Goal: Obtain resource: Download file/media

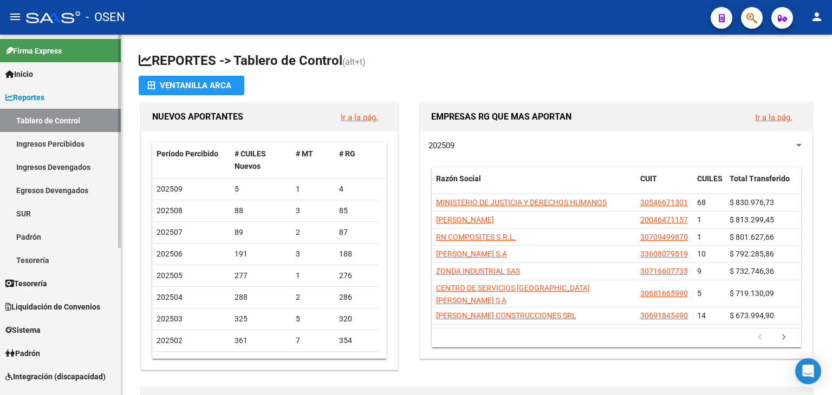
click at [45, 286] on span "Tesorería" at bounding box center [26, 284] width 42 height 12
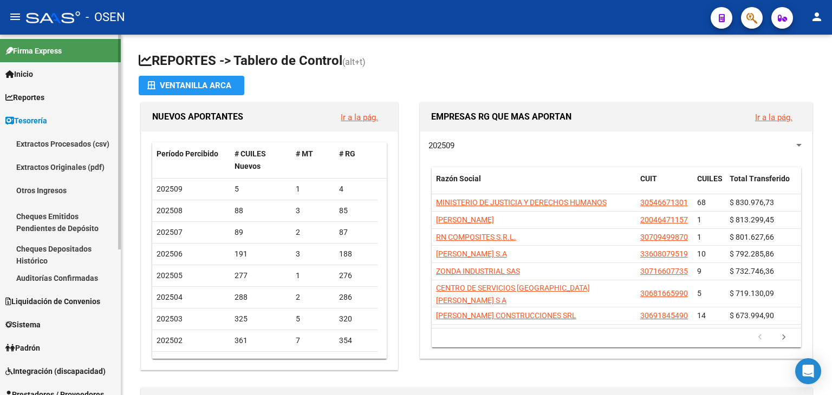
click at [61, 284] on link "Auditorías Confirmadas" at bounding box center [60, 277] width 121 height 23
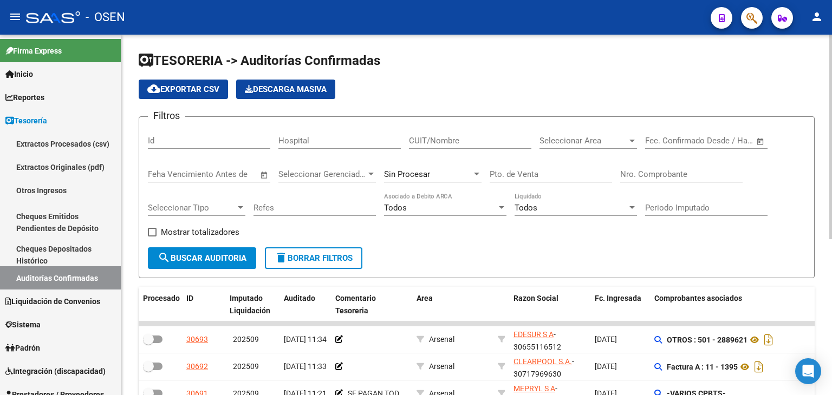
click at [655, 178] on input "Nro. Comprobante" at bounding box center [681, 174] width 122 height 10
click at [452, 145] on div "CUIT/Nombre" at bounding box center [470, 137] width 122 height 23
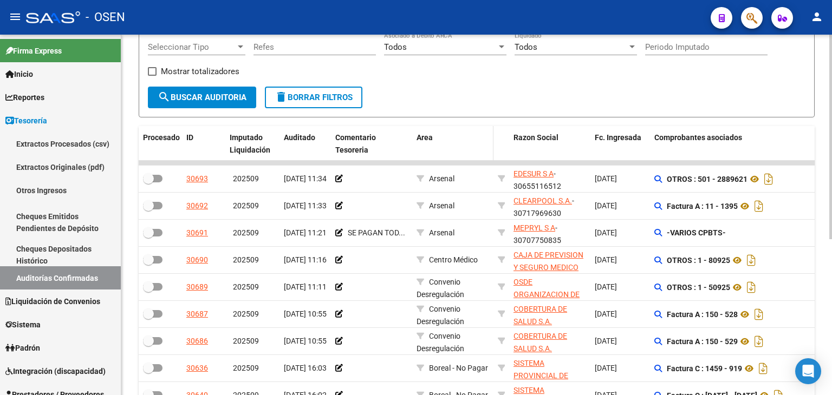
scroll to position [162, 0]
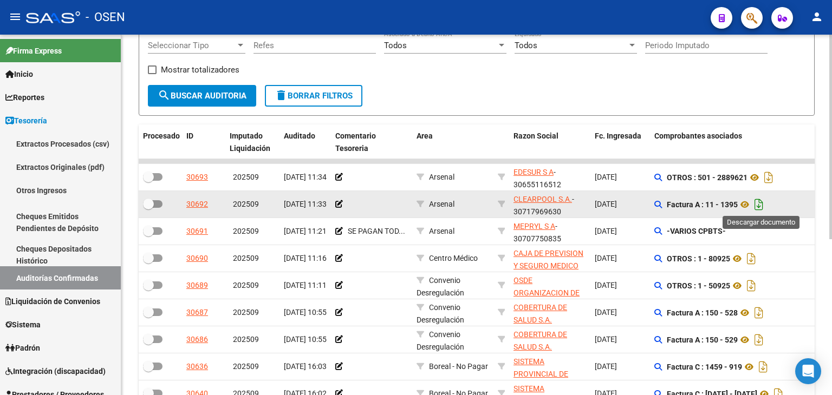
click at [766, 202] on icon "Descargar documento" at bounding box center [759, 204] width 14 height 17
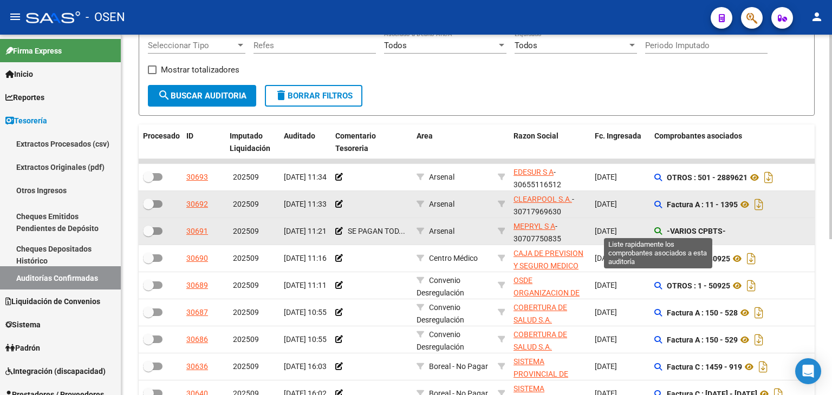
click at [656, 230] on icon at bounding box center [658, 231] width 8 height 8
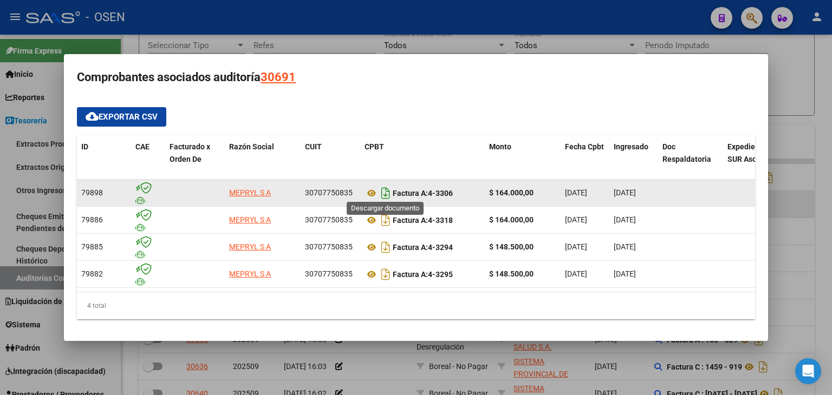
click at [381, 189] on icon "Descargar documento" at bounding box center [385, 193] width 14 height 17
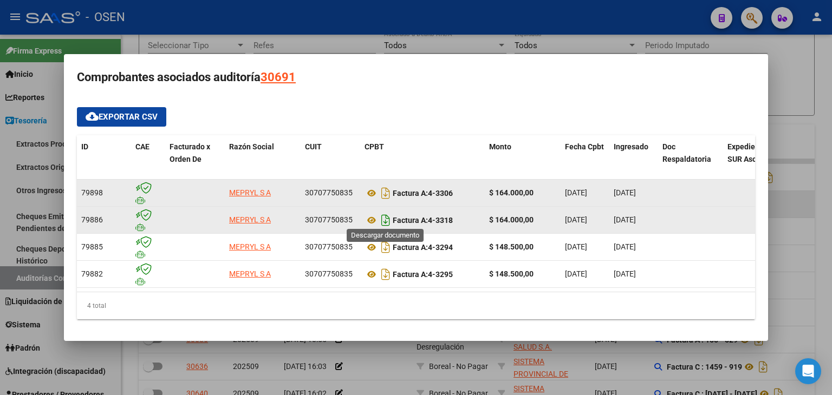
click at [384, 217] on icon "Descargar documento" at bounding box center [385, 220] width 14 height 17
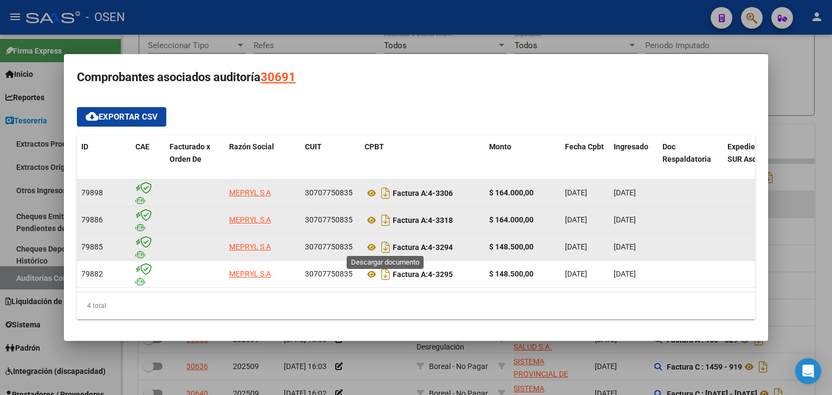
click at [386, 246] on icon "Descargar documento" at bounding box center [385, 247] width 14 height 17
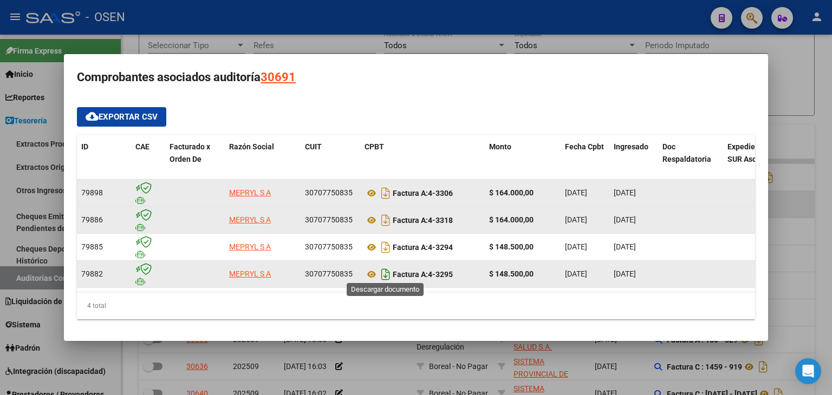
click at [386, 273] on icon "Descargar documento" at bounding box center [385, 274] width 14 height 17
click at [372, 29] on div at bounding box center [416, 197] width 832 height 395
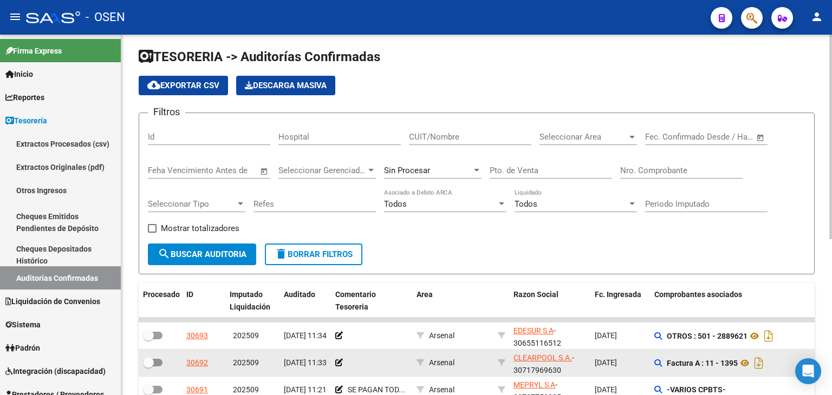
scroll to position [0, 0]
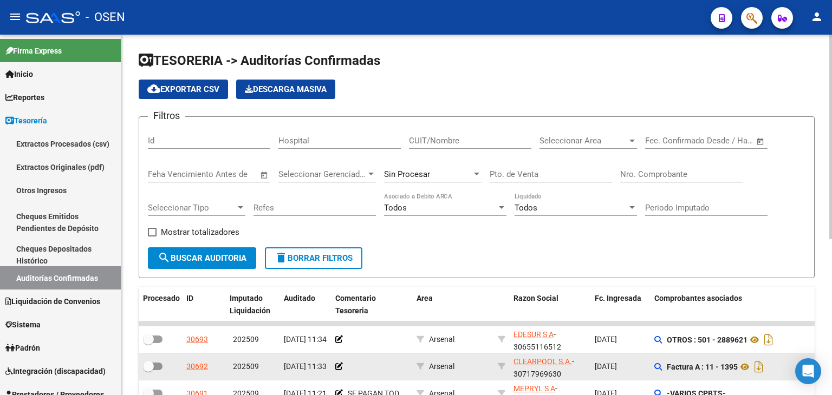
click at [655, 172] on input "Nro. Comprobante" at bounding box center [681, 174] width 122 height 10
click at [488, 141] on input "CUIT/Nombre" at bounding box center [470, 141] width 122 height 10
click at [205, 261] on span "search Buscar Auditoria" at bounding box center [202, 258] width 89 height 10
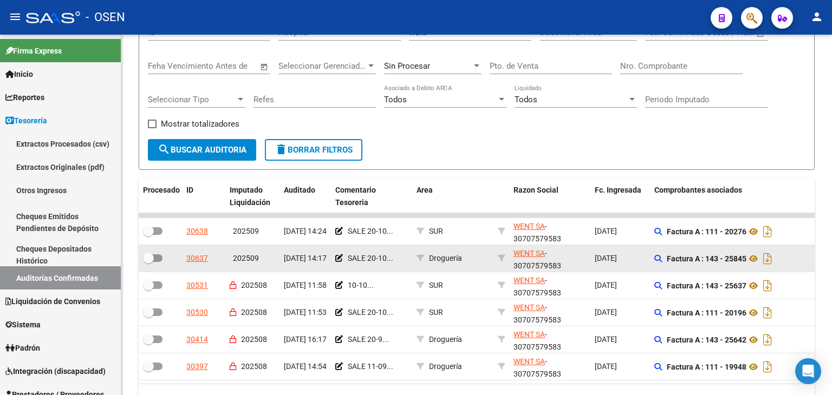
scroll to position [162, 0]
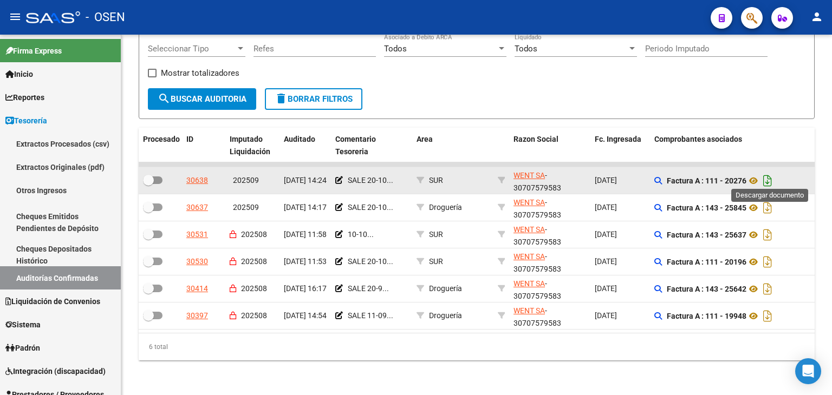
click at [769, 172] on icon "Descargar documento" at bounding box center [767, 180] width 14 height 17
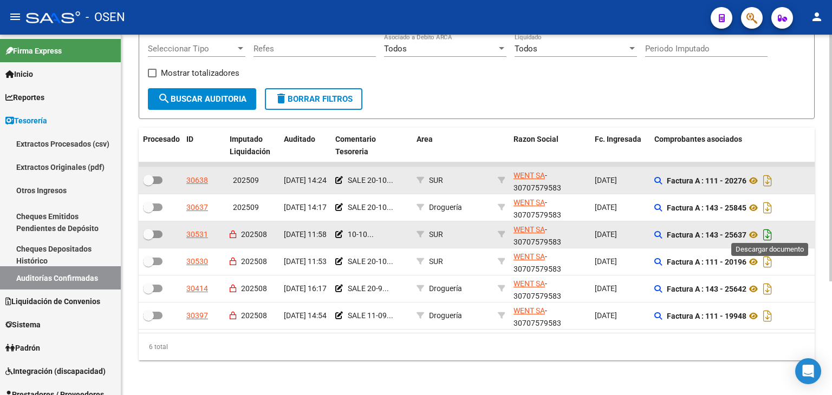
click at [767, 230] on icon "Descargar documento" at bounding box center [767, 234] width 14 height 17
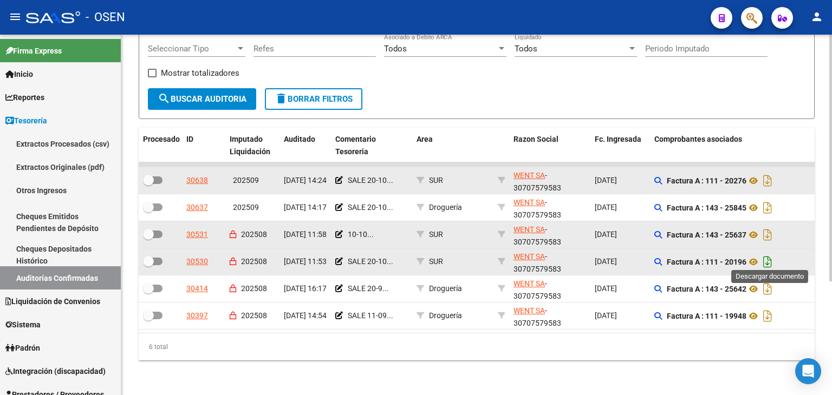
click at [768, 257] on icon "Descargar documento" at bounding box center [767, 261] width 14 height 17
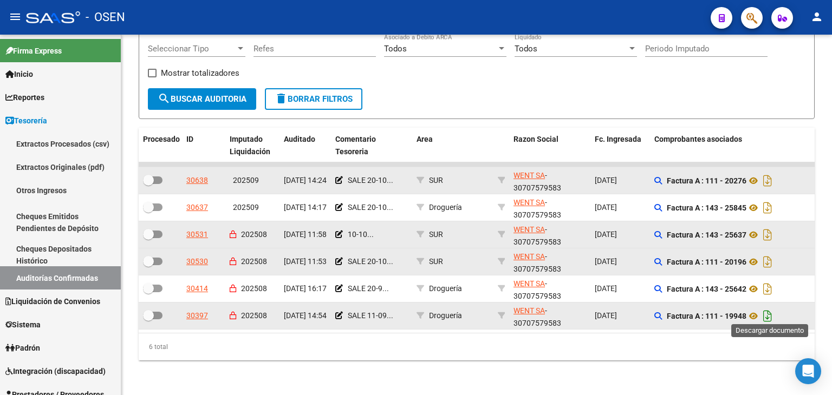
click at [768, 310] on icon "Descargar documento" at bounding box center [767, 316] width 14 height 17
click at [767, 203] on icon "Descargar documento" at bounding box center [767, 207] width 14 height 17
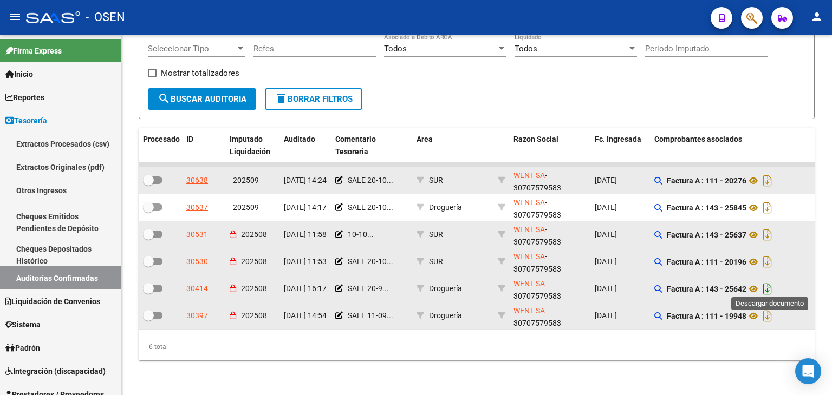
click at [773, 284] on icon "Descargar documento" at bounding box center [767, 288] width 14 height 17
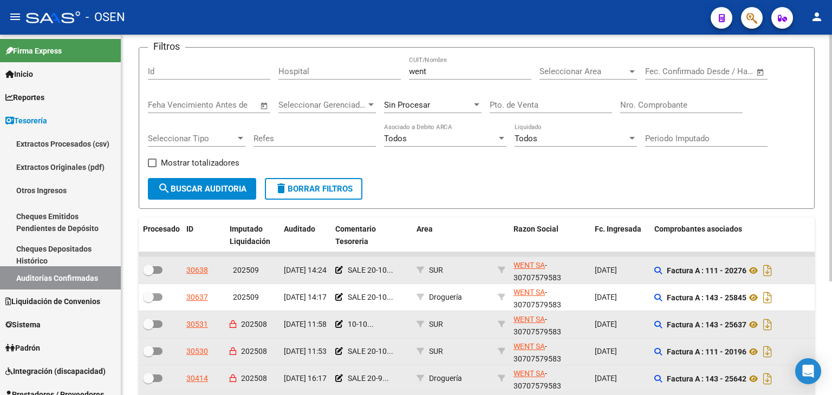
scroll to position [54, 0]
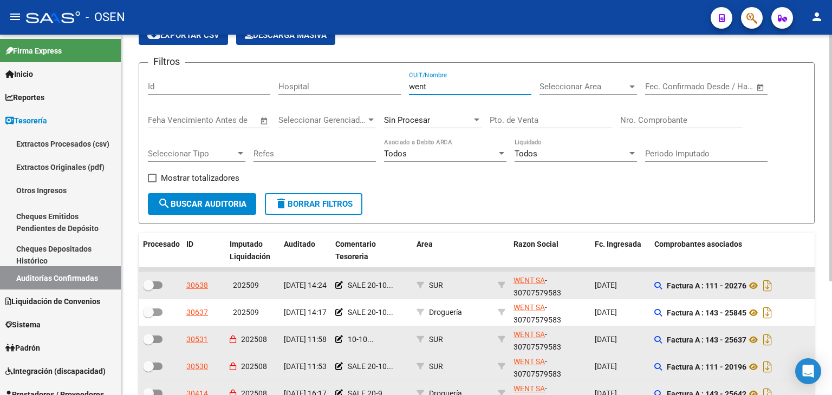
click at [473, 89] on input "went" at bounding box center [470, 87] width 122 height 10
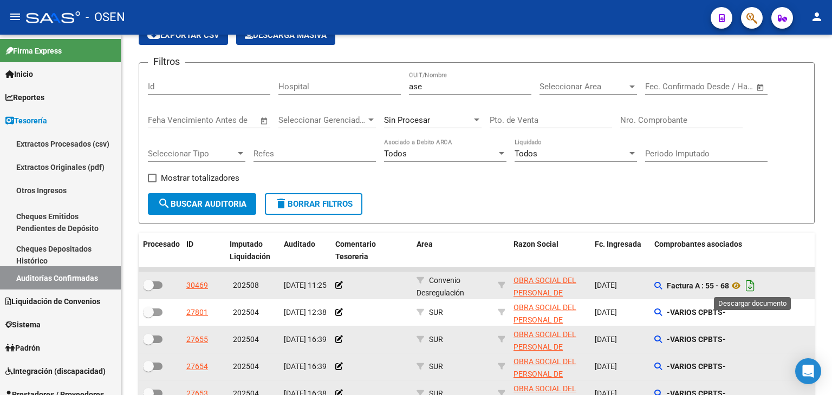
click at [750, 283] on icon "Descargar documento" at bounding box center [750, 285] width 14 height 17
drag, startPoint x: 592, startPoint y: 55, endPoint x: 555, endPoint y: 61, distance: 37.9
click at [592, 55] on app-list-header "TESORERIA -> Auditorías Confirmadas cloud_download Exportar CSV Descarga Masiva…" at bounding box center [477, 111] width 676 height 226
click at [445, 87] on input "ase" at bounding box center [470, 87] width 122 height 10
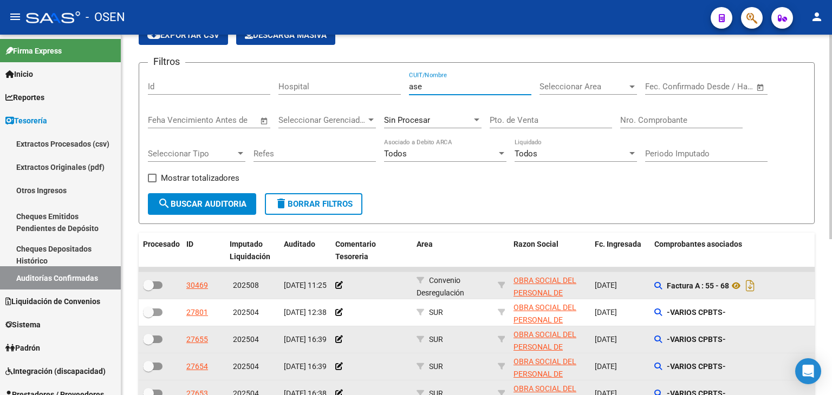
click at [445, 87] on input "ase" at bounding box center [470, 87] width 122 height 10
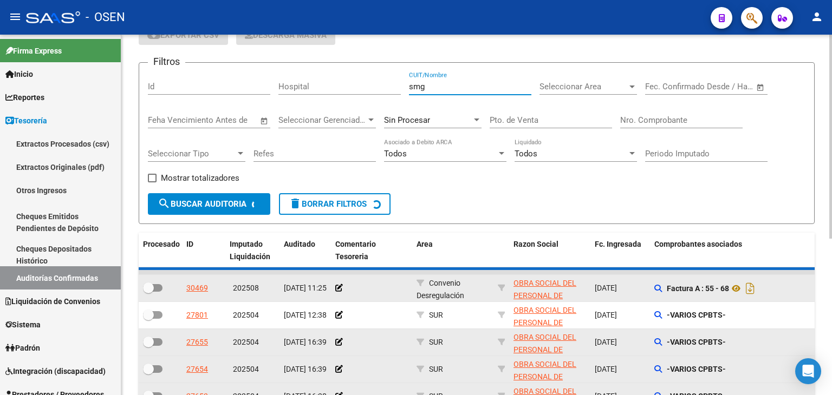
scroll to position [30, 0]
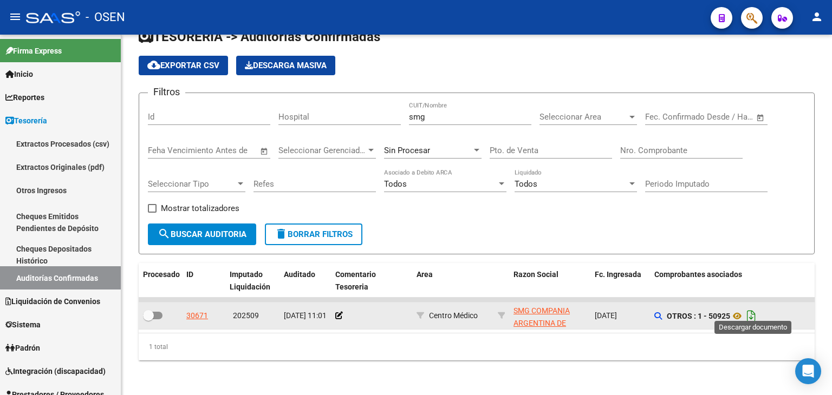
click at [752, 308] on icon "Descargar documento" at bounding box center [751, 316] width 14 height 17
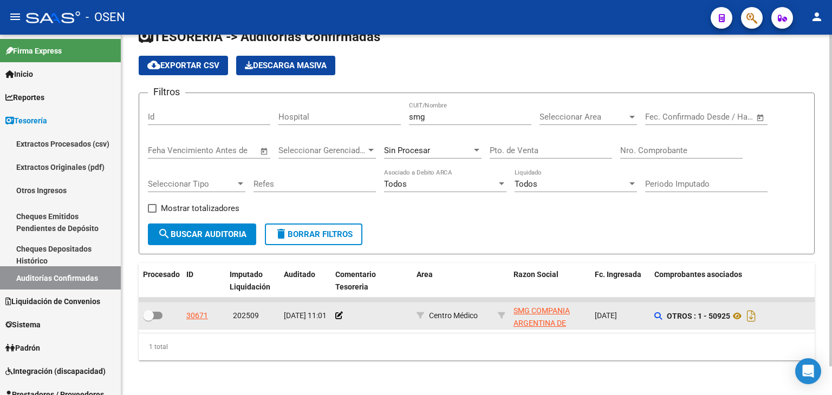
click at [636, 221] on form "Filtros Id Hospital smg CUIT/Nombre Seleccionar Area Seleccionar Area Fecha ini…" at bounding box center [477, 174] width 676 height 162
click at [479, 115] on div "smg CUIT/Nombre" at bounding box center [470, 113] width 122 height 23
click at [474, 112] on input "smg" at bounding box center [470, 117] width 122 height 10
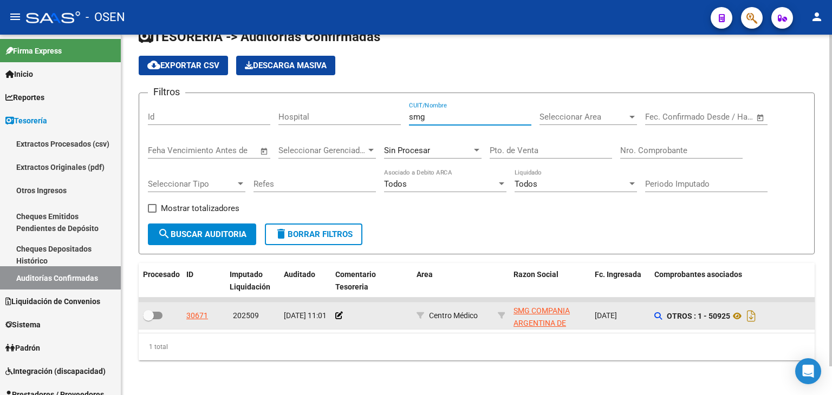
click at [474, 112] on input "smg" at bounding box center [470, 117] width 122 height 10
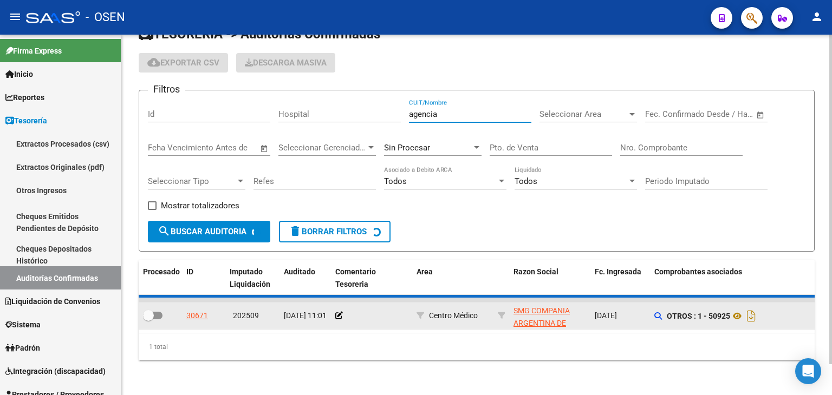
scroll to position [15, 0]
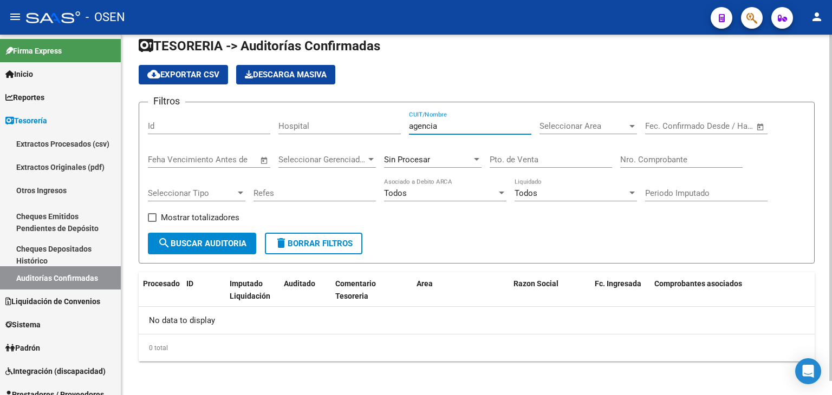
click at [492, 132] on div "agencia CUIT/Nombre" at bounding box center [470, 122] width 122 height 23
click at [492, 131] on div "agencia CUIT/Nombre" at bounding box center [470, 122] width 122 height 23
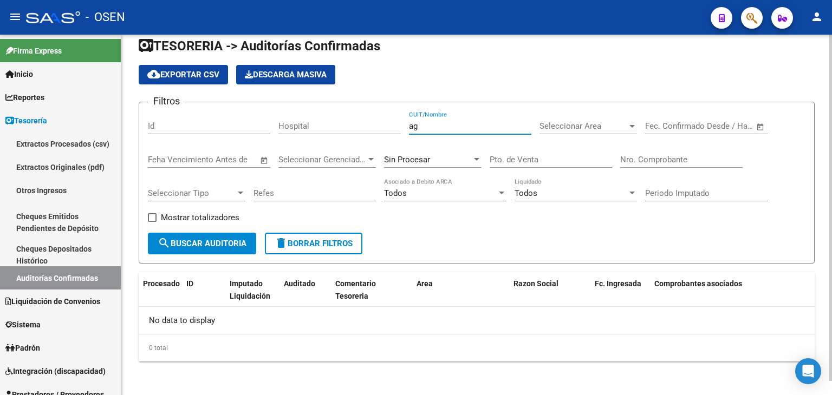
type input "a"
click at [187, 251] on button "search Buscar Auditoria" at bounding box center [202, 244] width 108 height 22
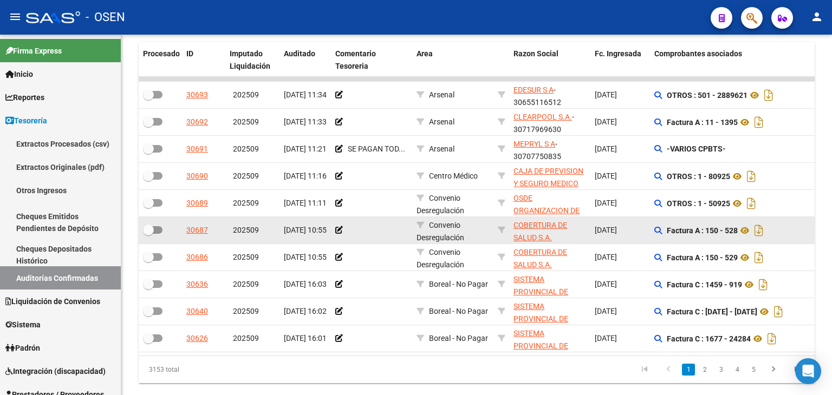
scroll to position [271, 0]
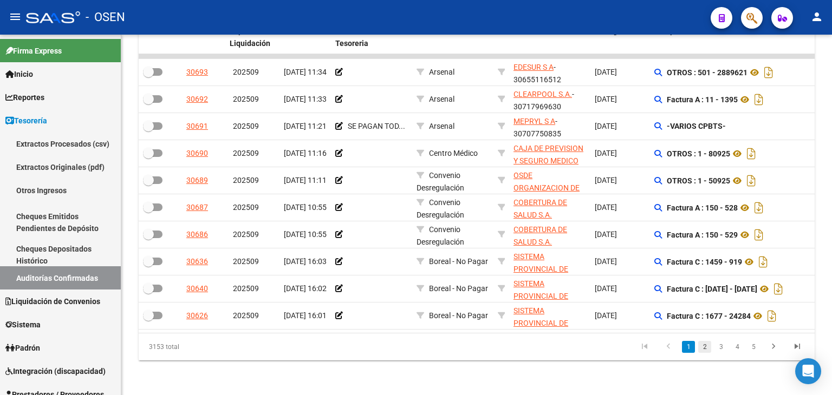
click at [708, 351] on link "2" at bounding box center [704, 347] width 13 height 12
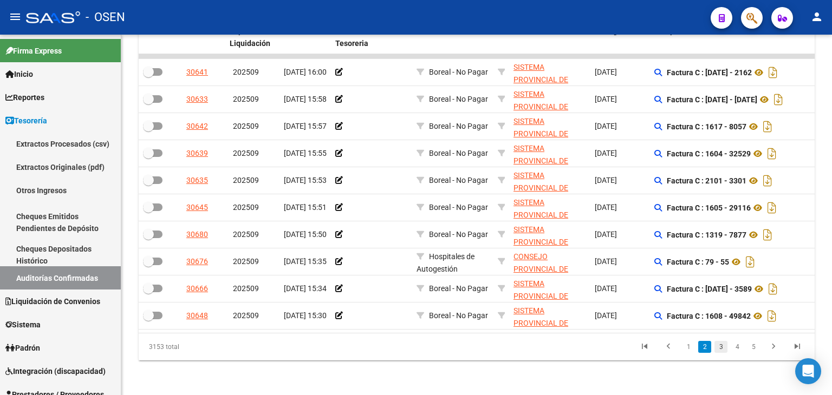
click at [719, 353] on link "3" at bounding box center [720, 347] width 13 height 12
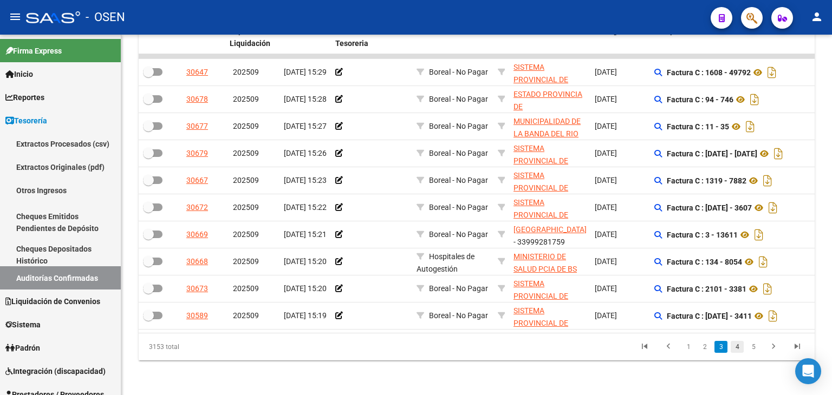
click at [734, 352] on link "4" at bounding box center [736, 347] width 13 height 12
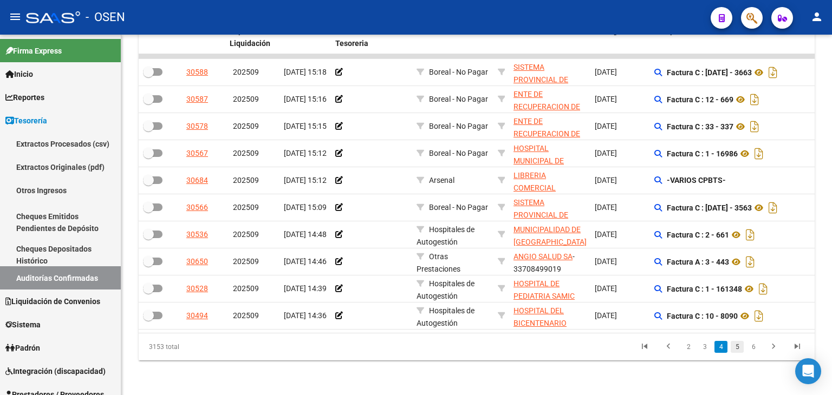
click at [735, 351] on link "5" at bounding box center [736, 347] width 13 height 12
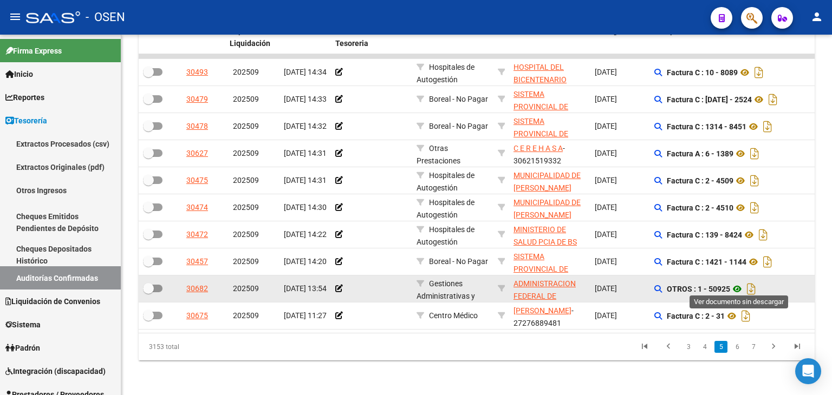
click at [736, 288] on icon at bounding box center [737, 289] width 14 height 13
click at [753, 288] on icon "Descargar documento" at bounding box center [751, 288] width 14 height 17
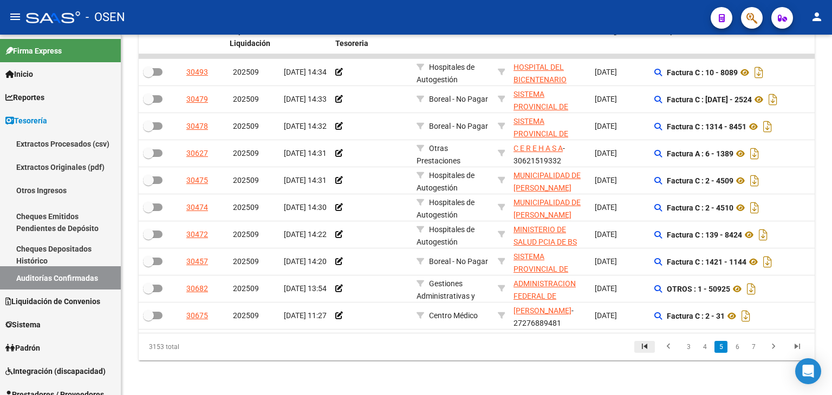
click at [654, 348] on link "go to first page" at bounding box center [644, 347] width 21 height 12
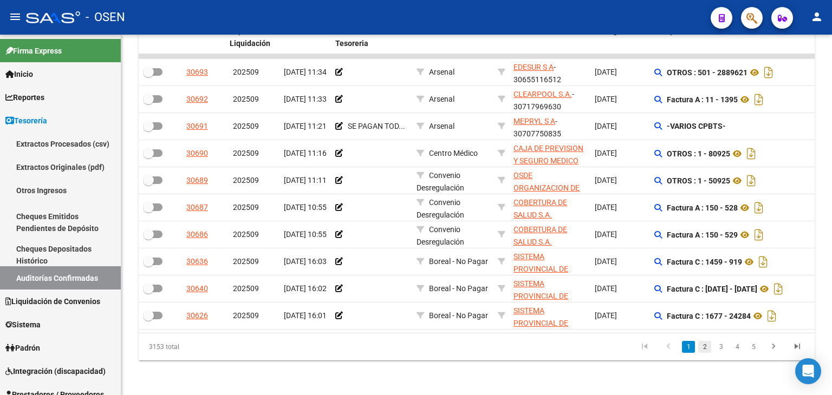
click at [705, 353] on link "2" at bounding box center [704, 347] width 13 height 12
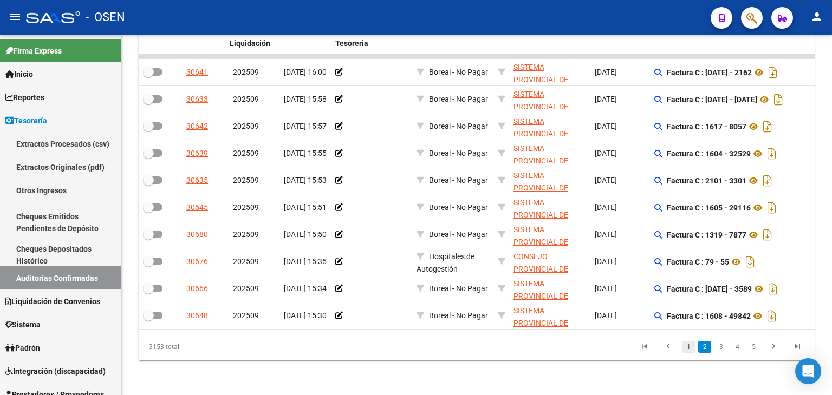
click at [687, 350] on link "1" at bounding box center [688, 347] width 13 height 12
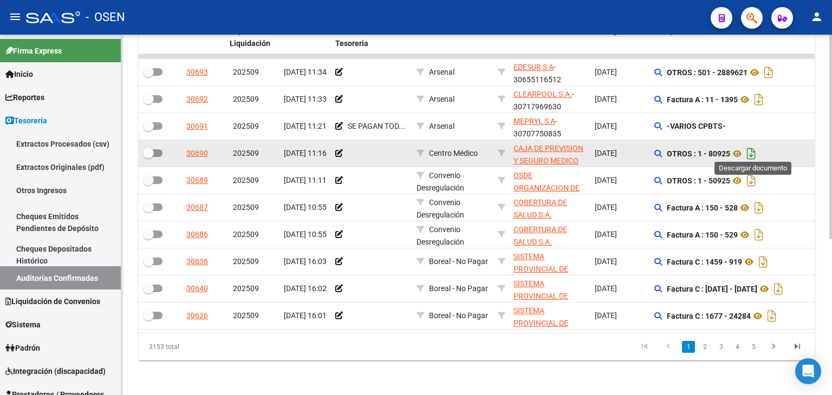
click at [752, 151] on icon "Descargar documento" at bounding box center [751, 153] width 14 height 17
click at [703, 351] on link "2" at bounding box center [704, 347] width 13 height 12
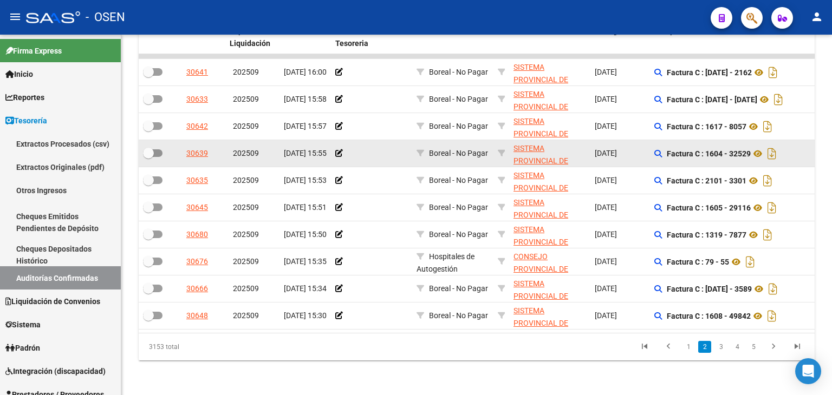
click at [349, 4] on mat-toolbar "menu - OSEN person" at bounding box center [416, 17] width 832 height 35
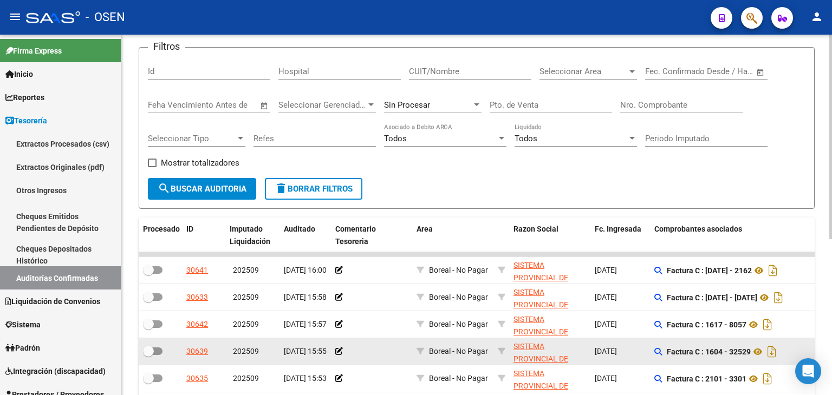
scroll to position [54, 0]
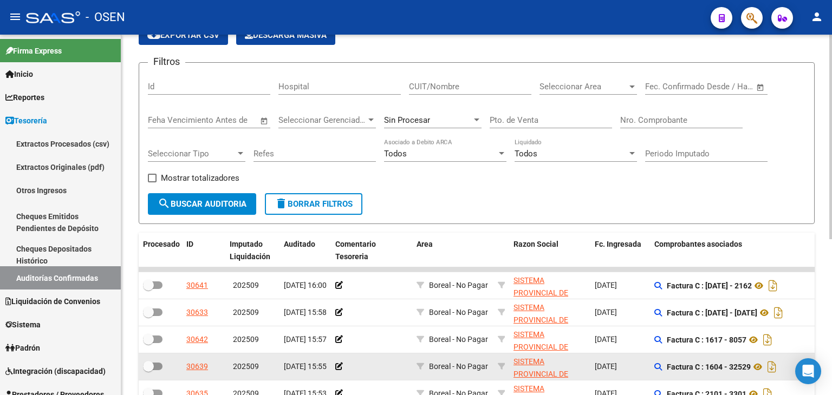
click at [630, 120] on input "Nro. Comprobante" at bounding box center [681, 120] width 122 height 10
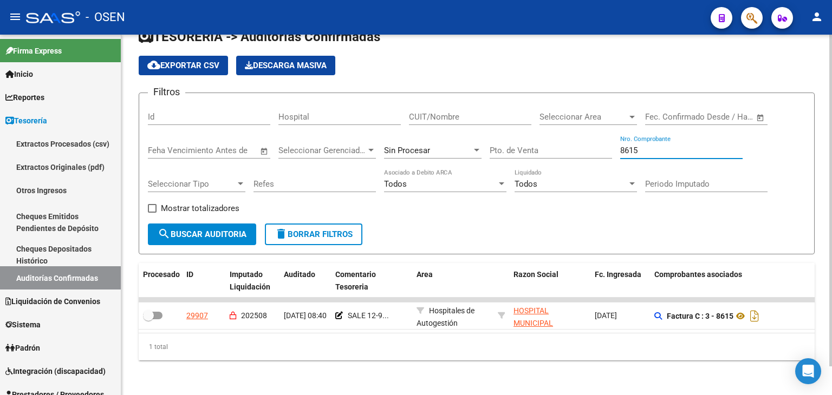
scroll to position [30, 0]
type input "8615"
drag, startPoint x: 327, startPoint y: 196, endPoint x: 438, endPoint y: 208, distance: 111.7
click at [327, 196] on div "Filtros Id Hospital CUIT/Nombre Seleccionar Area Seleccionar Area Fecha inicio …" at bounding box center [476, 163] width 657 height 122
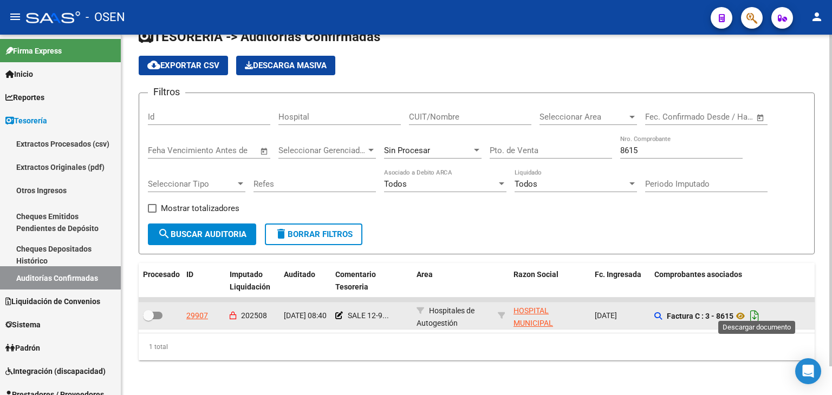
click at [752, 309] on icon "Descargar documento" at bounding box center [754, 316] width 14 height 17
click at [640, 148] on div "8615 Nro. Comprobante" at bounding box center [681, 146] width 122 height 23
click at [642, 146] on input "8615" at bounding box center [681, 151] width 122 height 10
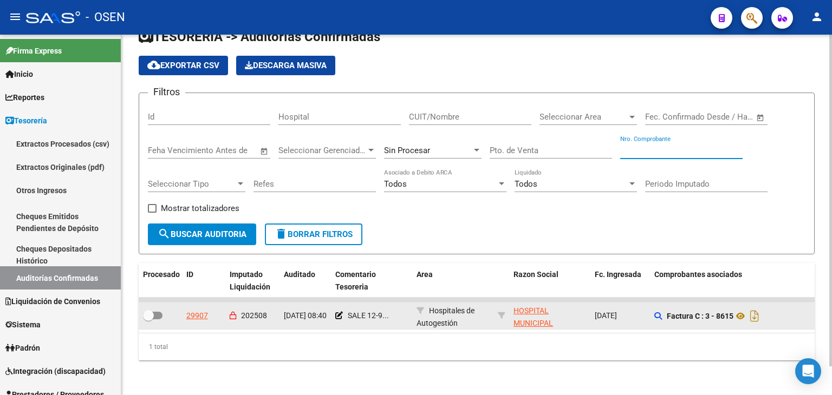
click at [634, 146] on input "Nro. Comprobante" at bounding box center [681, 151] width 122 height 10
click at [439, 112] on input "CUIT/Nombre" at bounding box center [470, 117] width 122 height 10
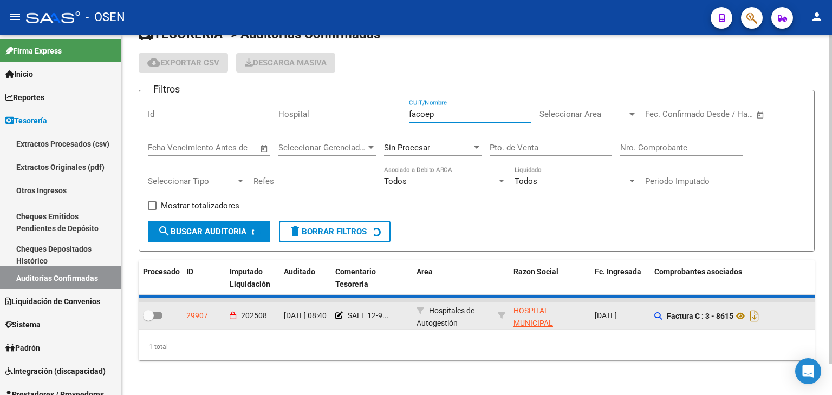
scroll to position [15, 0]
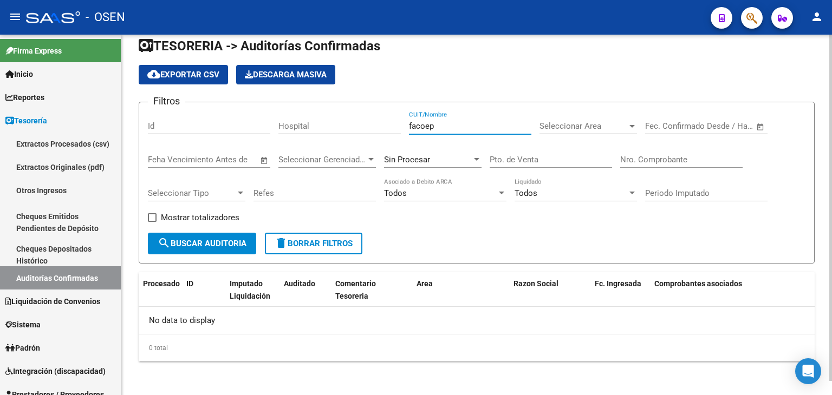
click at [469, 127] on input "facoep" at bounding box center [470, 126] width 122 height 10
type input "facoep"
click at [466, 126] on input "facoep" at bounding box center [470, 126] width 122 height 10
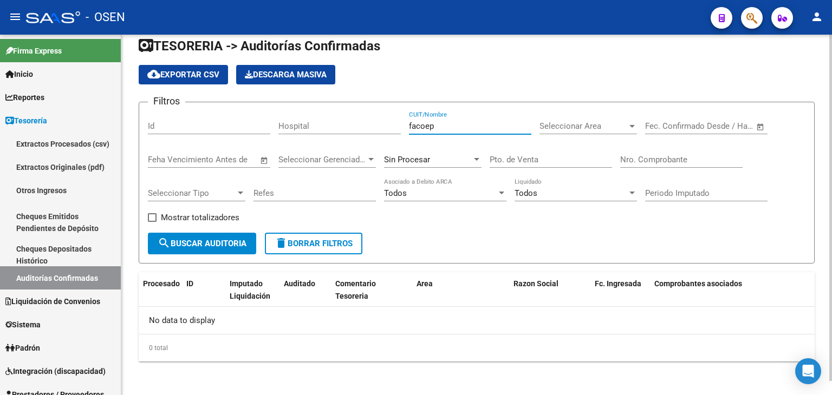
click at [466, 126] on input "facoep" at bounding box center [470, 126] width 122 height 10
drag, startPoint x: 368, startPoint y: 95, endPoint x: 398, endPoint y: 122, distance: 39.9
click at [368, 95] on app-list-header "TESORERIA -> Auditorías Confirmadas cloud_download Exportar CSV Descarga Masiva…" at bounding box center [477, 150] width 676 height 226
click at [443, 132] on div "facoep CUIT/Nombre" at bounding box center [470, 122] width 122 height 23
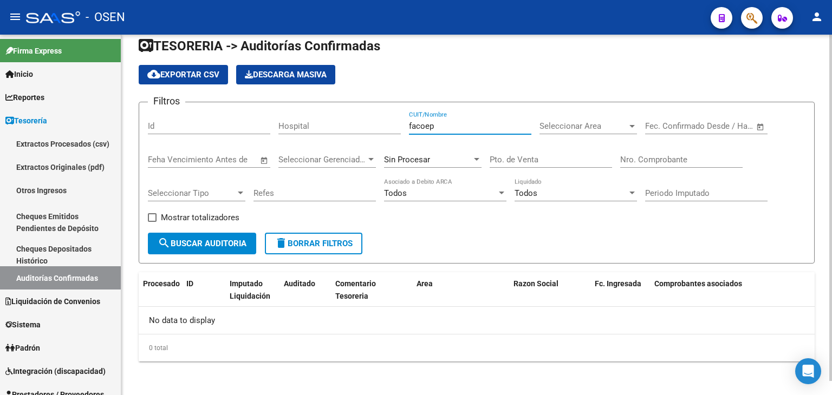
click at [445, 128] on input "facoep" at bounding box center [470, 126] width 122 height 10
click at [661, 163] on input "Nro. Comprobante" at bounding box center [681, 160] width 122 height 10
drag, startPoint x: 643, startPoint y: 162, endPoint x: 637, endPoint y: 164, distance: 6.1
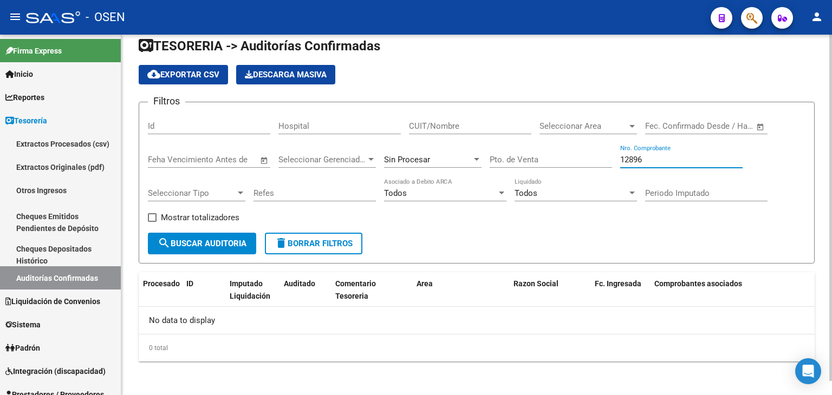
click at [637, 164] on div "12896 Nro. Comprobante" at bounding box center [681, 156] width 122 height 23
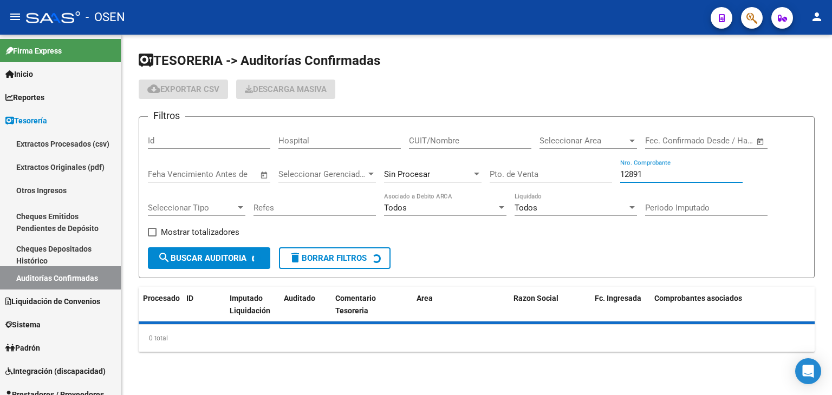
scroll to position [0, 0]
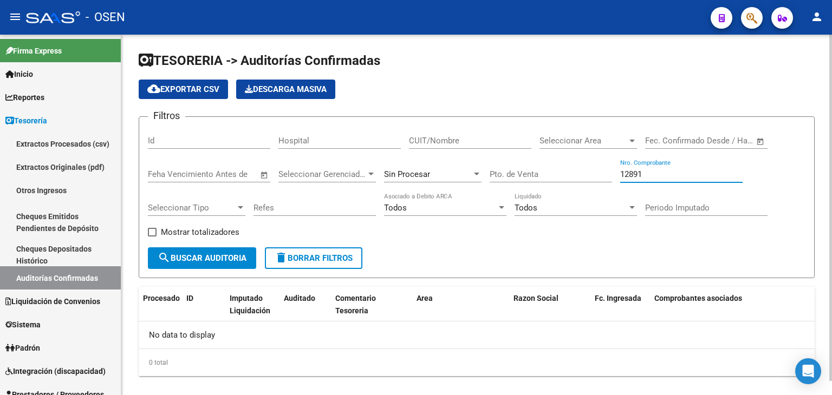
click at [417, 170] on span "Sin Procesar" at bounding box center [407, 174] width 46 height 10
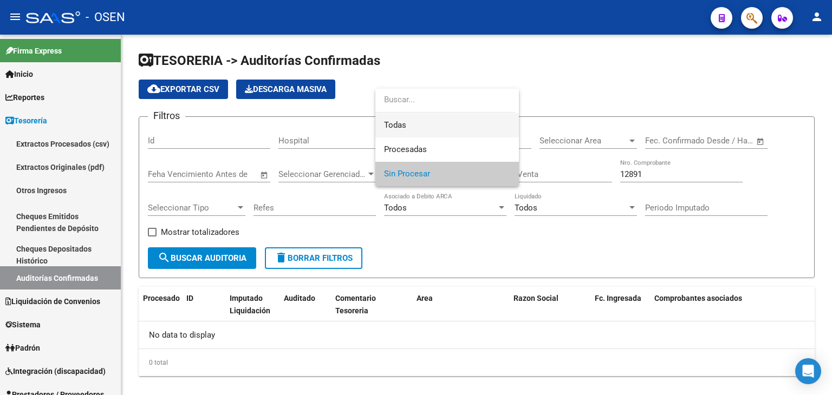
click at [419, 124] on span "Todas" at bounding box center [447, 125] width 126 height 24
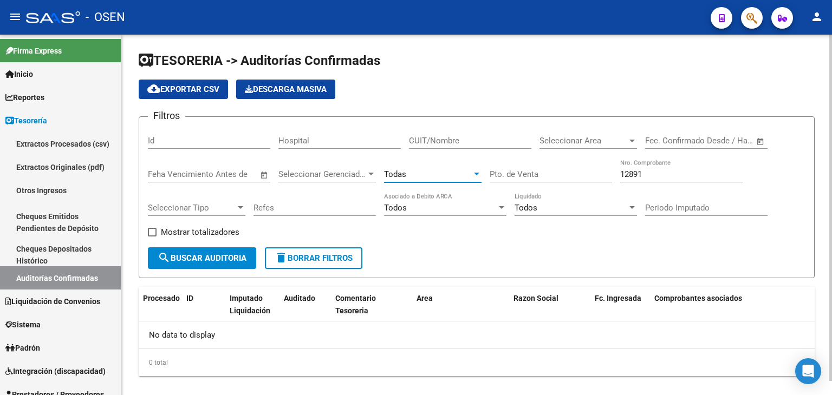
click at [200, 262] on span "search Buscar Auditoria" at bounding box center [202, 258] width 89 height 10
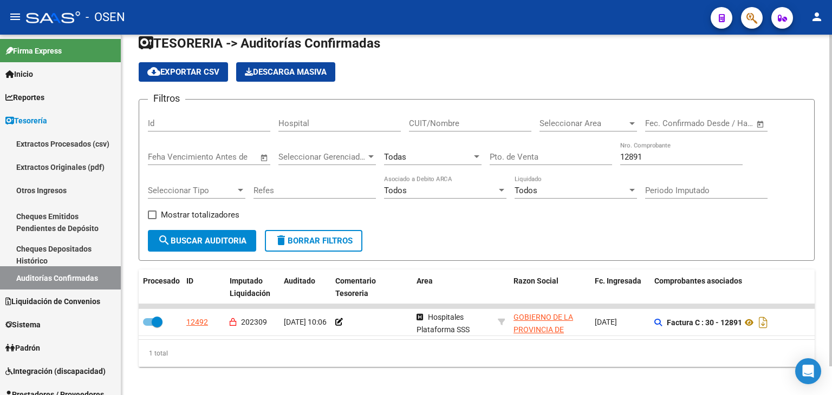
scroll to position [30, 0]
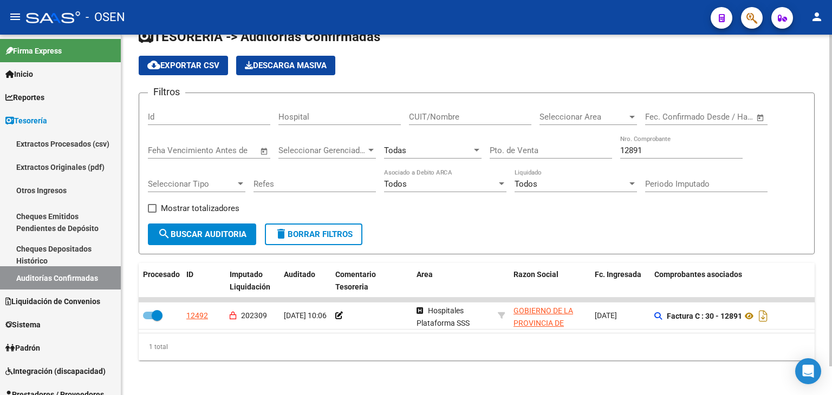
click at [645, 146] on input "12891" at bounding box center [681, 151] width 122 height 10
click at [627, 146] on input "12891" at bounding box center [681, 151] width 122 height 10
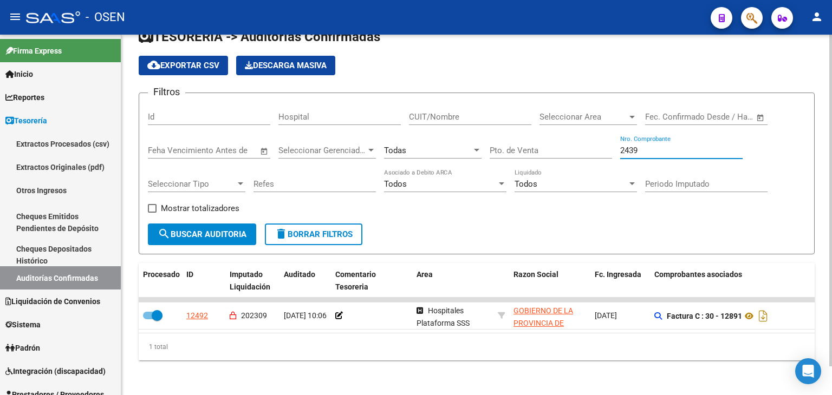
type input "24396"
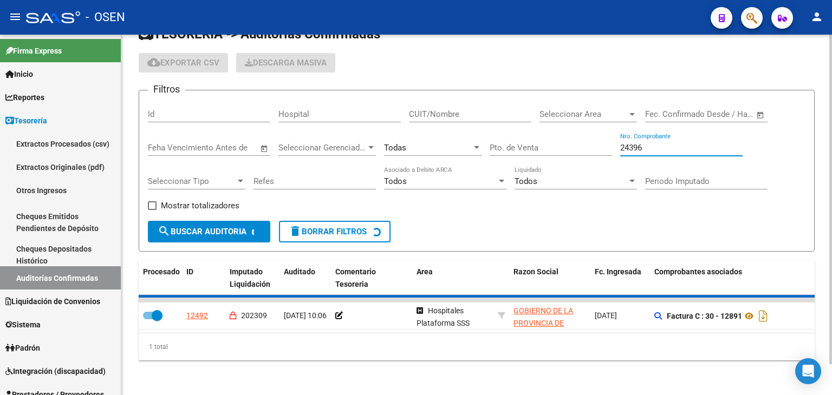
checkbox input "false"
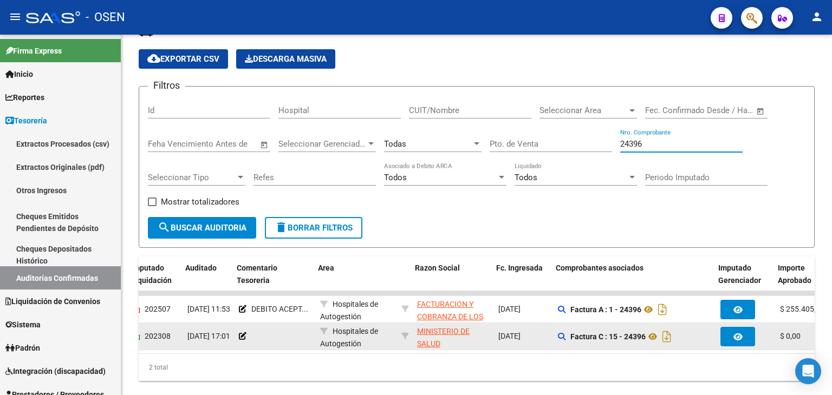
scroll to position [0, 98]
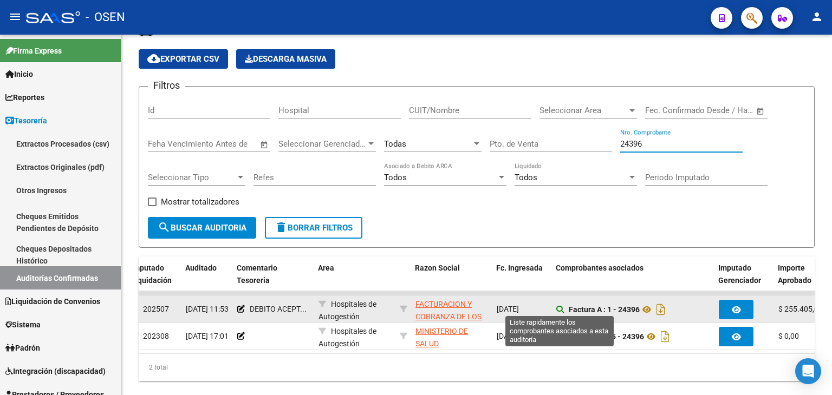
type input "24396"
click at [563, 308] on icon at bounding box center [560, 310] width 8 height 8
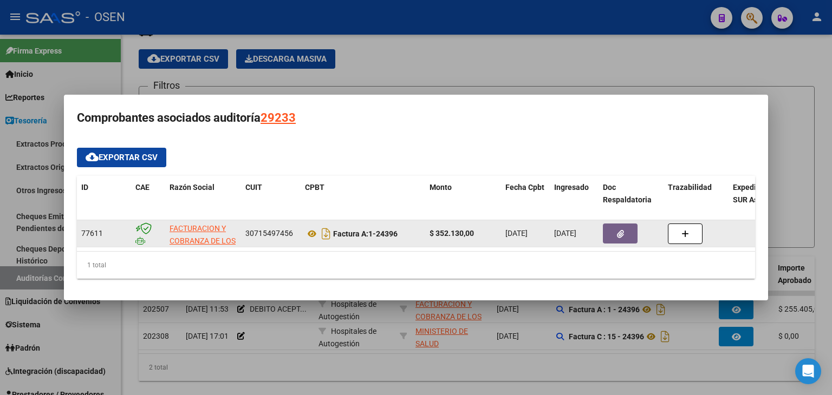
click at [614, 230] on button "button" at bounding box center [620, 234] width 35 height 20
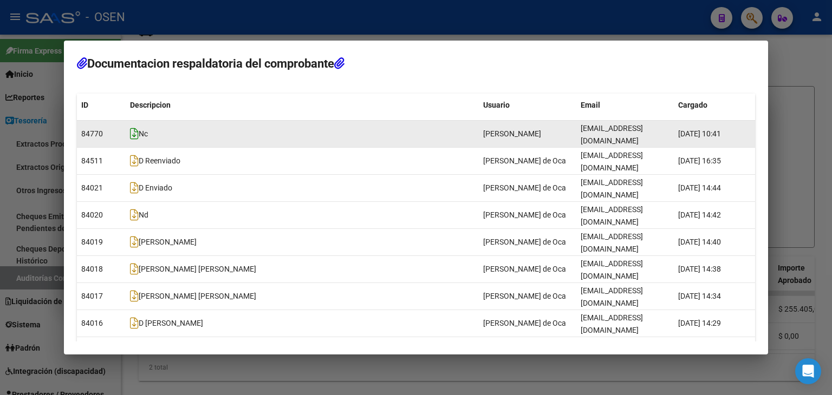
click at [134, 134] on icon at bounding box center [134, 134] width 9 height 12
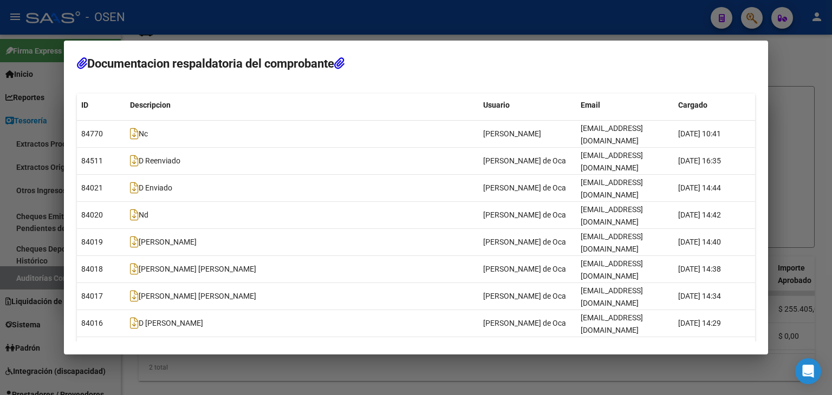
click at [569, 364] on div at bounding box center [416, 197] width 832 height 395
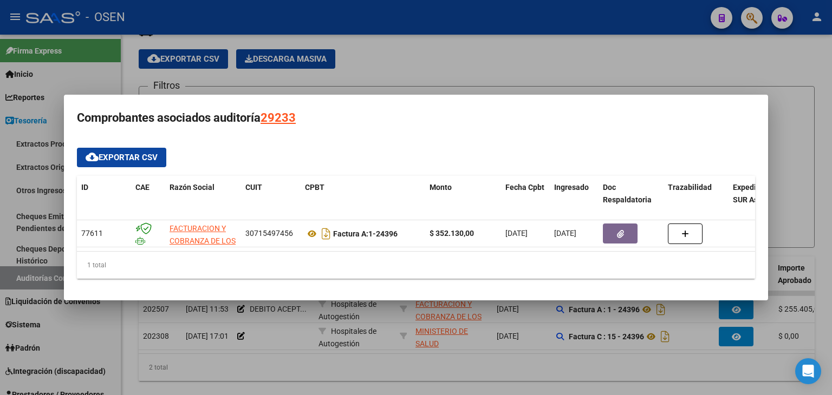
click at [544, 81] on div at bounding box center [416, 197] width 832 height 395
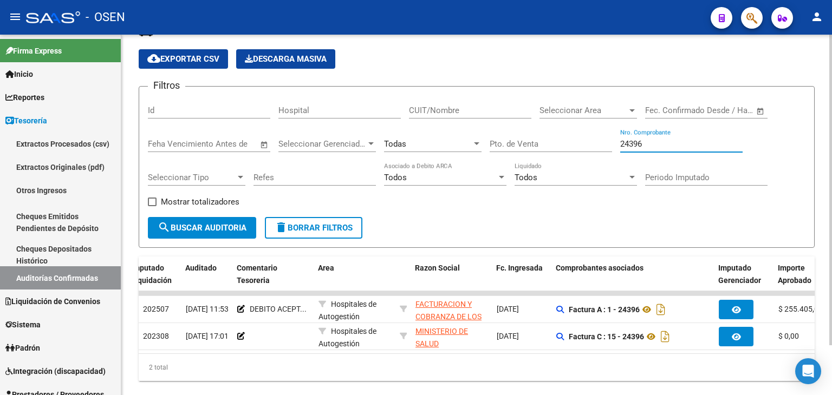
drag, startPoint x: 648, startPoint y: 140, endPoint x: 568, endPoint y: 147, distance: 80.0
click at [568, 147] on div "Filtros Id Hospital CUIT/Nombre Seleccionar Area Seleccionar Area Fecha inicio …" at bounding box center [476, 156] width 657 height 122
click at [429, 108] on input "CUIT/Nombre" at bounding box center [470, 111] width 122 height 10
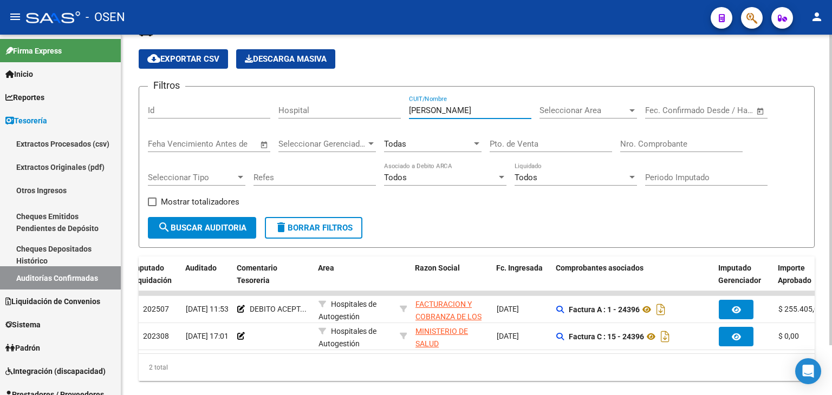
type input "[PERSON_NAME]"
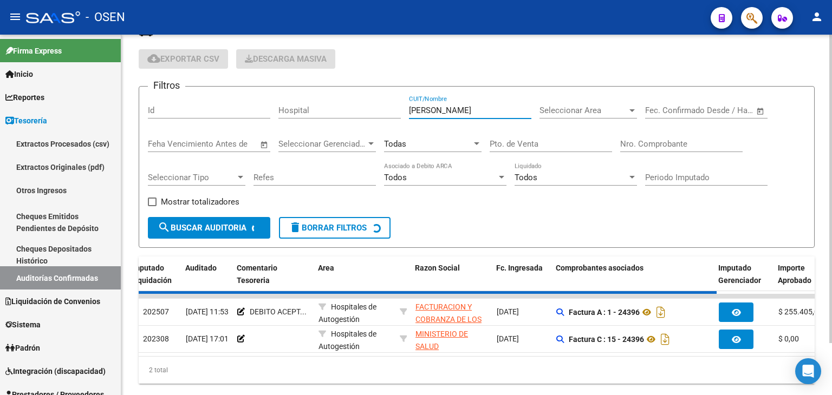
checkbox input "false"
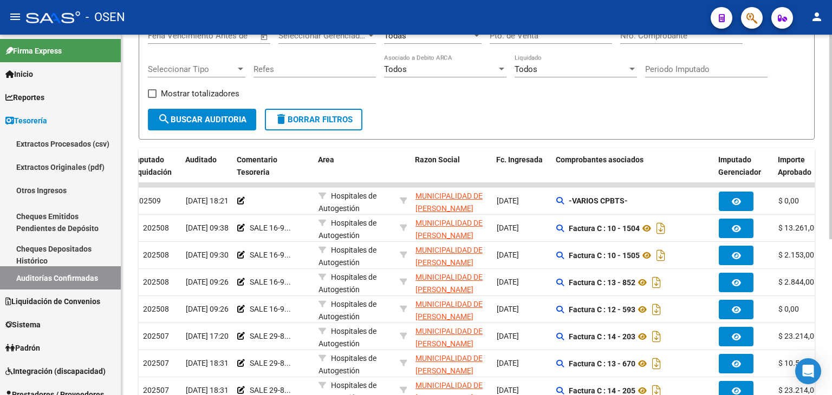
scroll to position [193, 0]
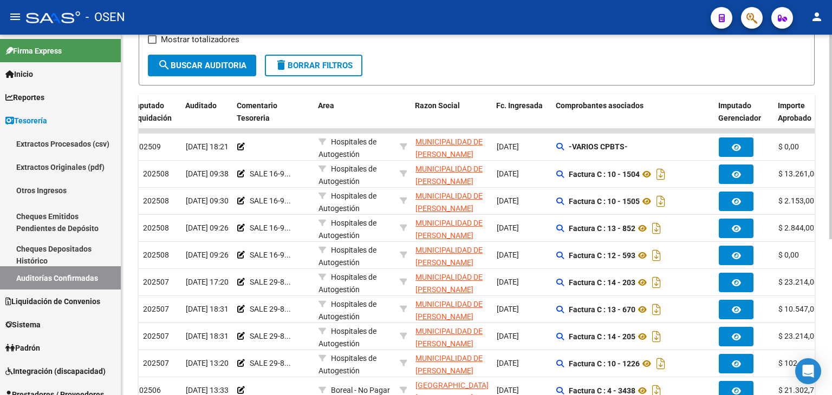
type input "[PERSON_NAME]"
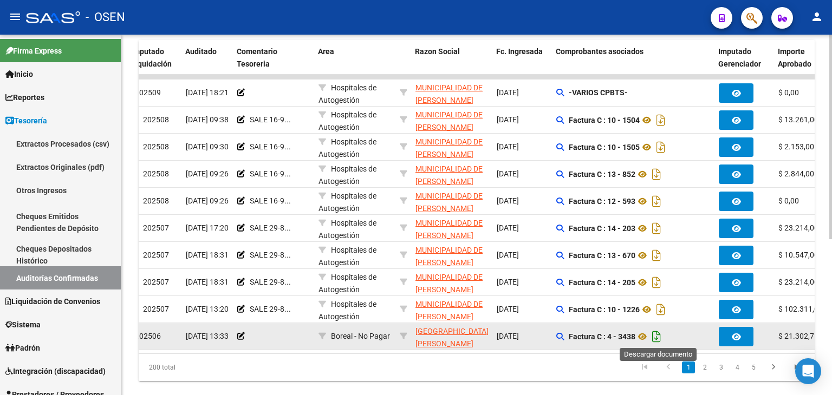
click at [657, 335] on icon "Descargar documento" at bounding box center [656, 336] width 14 height 17
click at [707, 374] on link "2" at bounding box center [704, 368] width 13 height 12
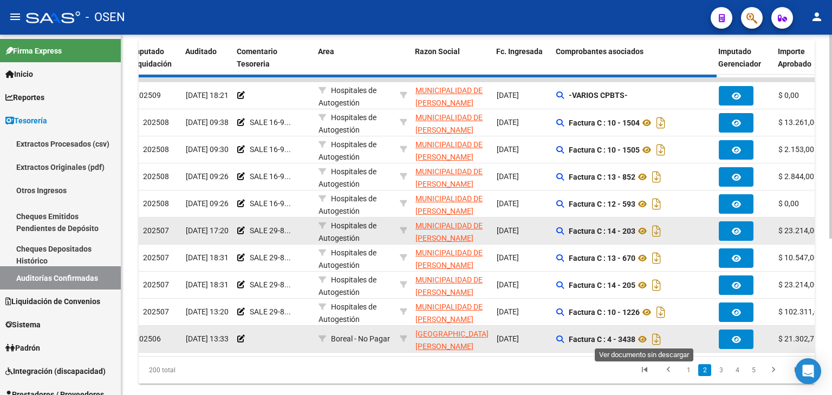
checkbox input "true"
checkbox input "false"
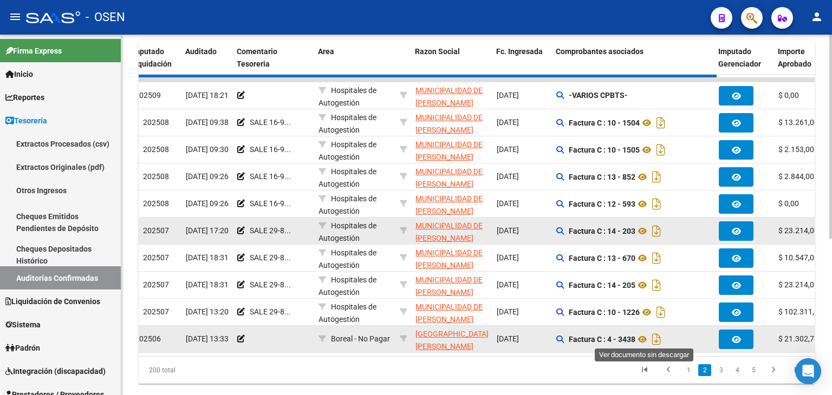
checkbox input "false"
checkbox input "true"
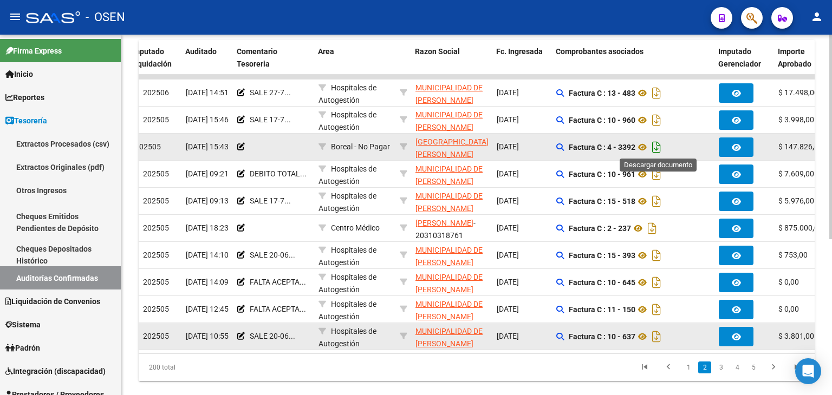
click at [659, 146] on icon "Descargar documento" at bounding box center [656, 147] width 14 height 17
click at [717, 374] on link "3" at bounding box center [720, 368] width 13 height 12
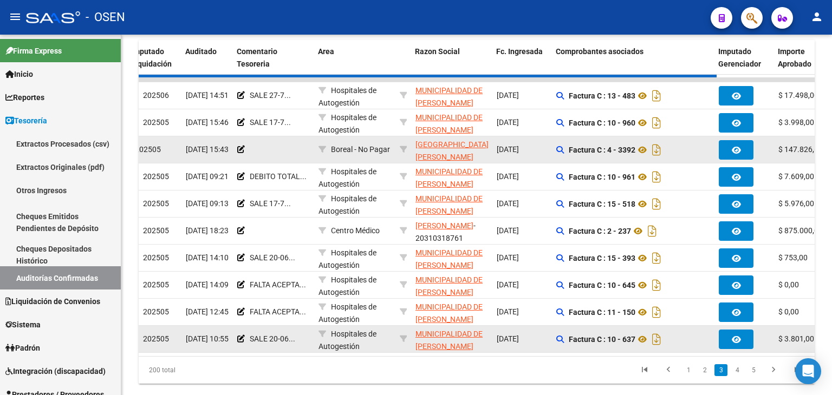
checkbox input "true"
checkbox input "false"
checkbox input "true"
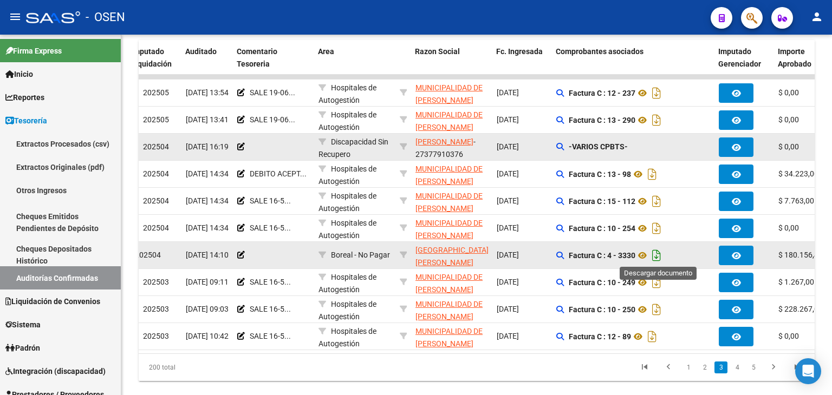
click at [656, 254] on icon "Descargar documento" at bounding box center [656, 255] width 14 height 17
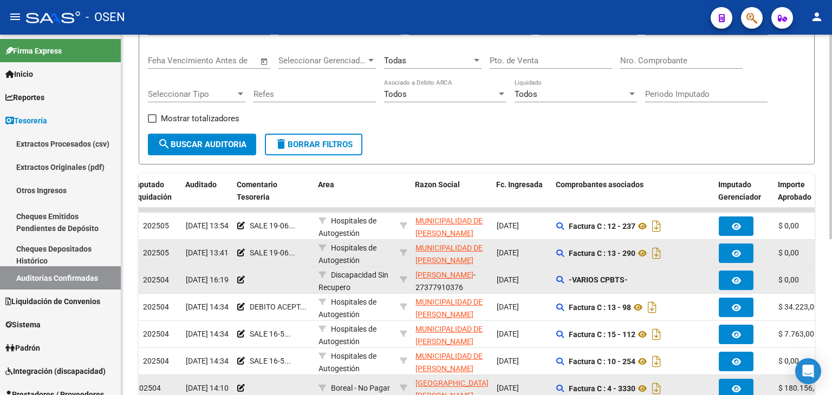
scroll to position [84, 0]
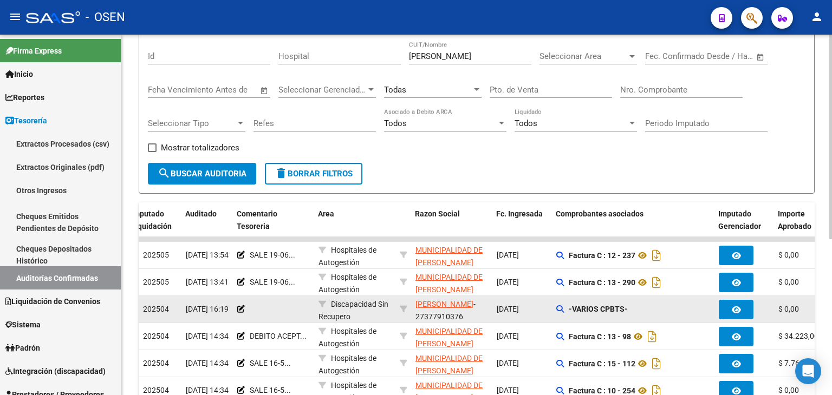
click at [434, 53] on input "[PERSON_NAME]" at bounding box center [470, 56] width 122 height 10
click at [651, 85] on input "Nro. Comprobante" at bounding box center [681, 90] width 122 height 10
type input "5504"
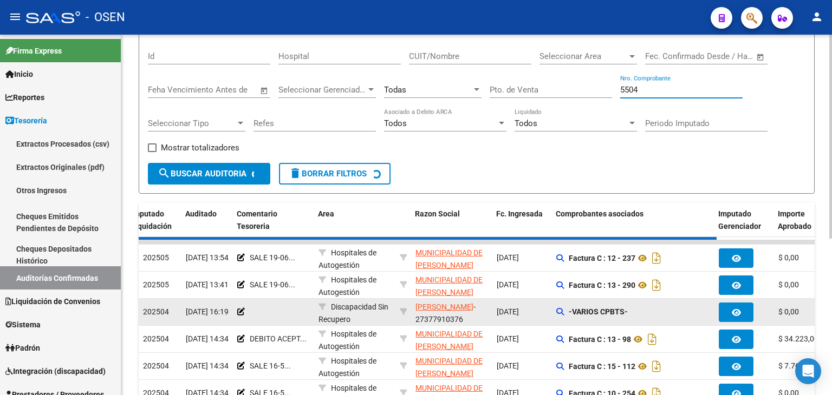
checkbox input "false"
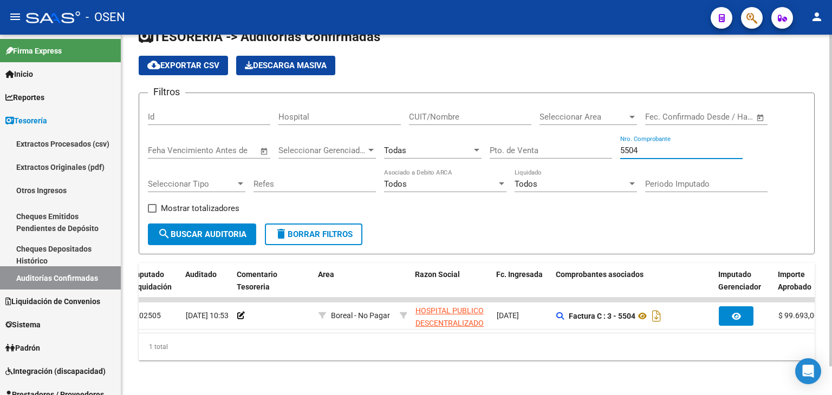
scroll to position [30, 0]
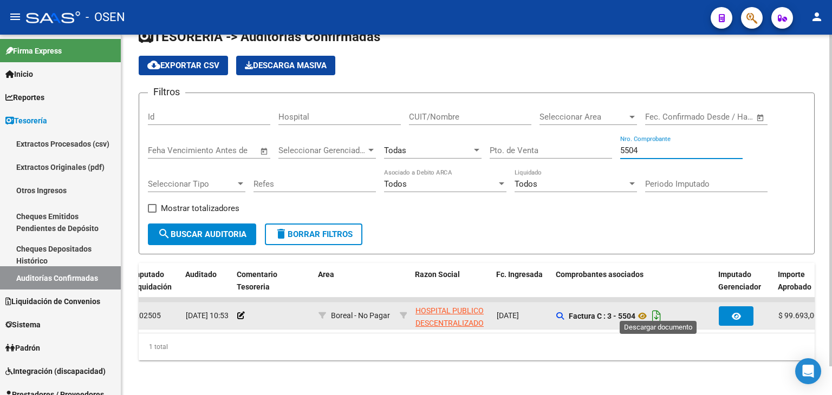
type input "5504"
click at [654, 310] on icon "Descargar documento" at bounding box center [656, 316] width 14 height 17
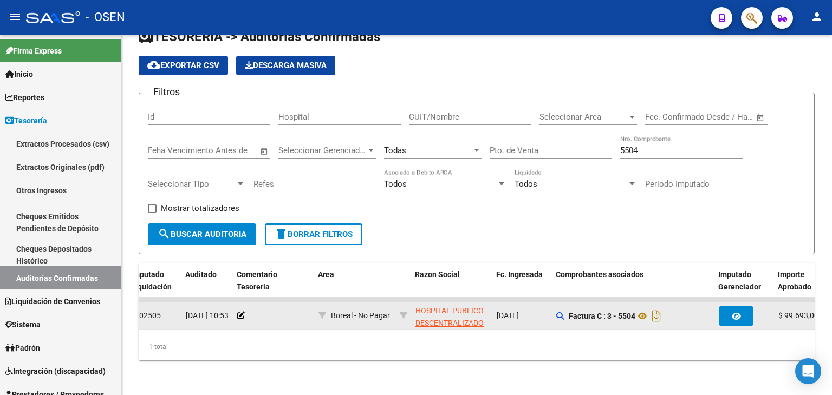
click at [648, 146] on input "5504" at bounding box center [681, 151] width 122 height 10
click at [477, 112] on input "CUIT/Nombre" at bounding box center [470, 117] width 122 height 10
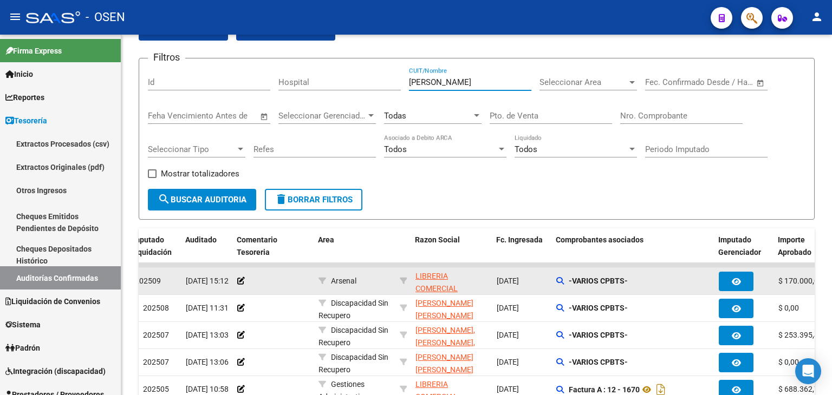
scroll to position [84, 0]
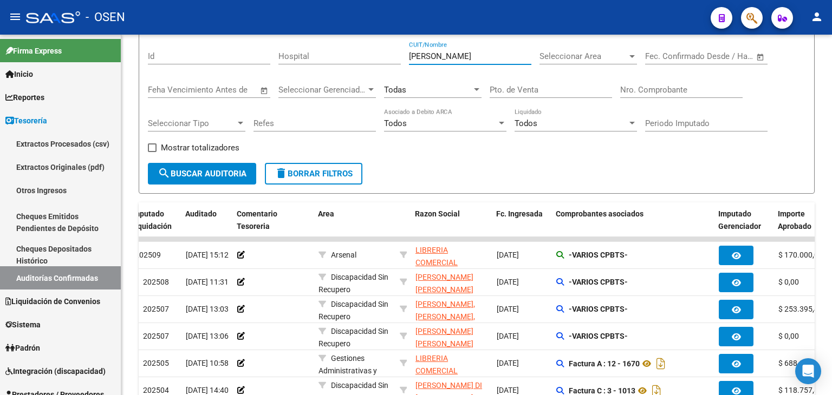
type input "[PERSON_NAME]"
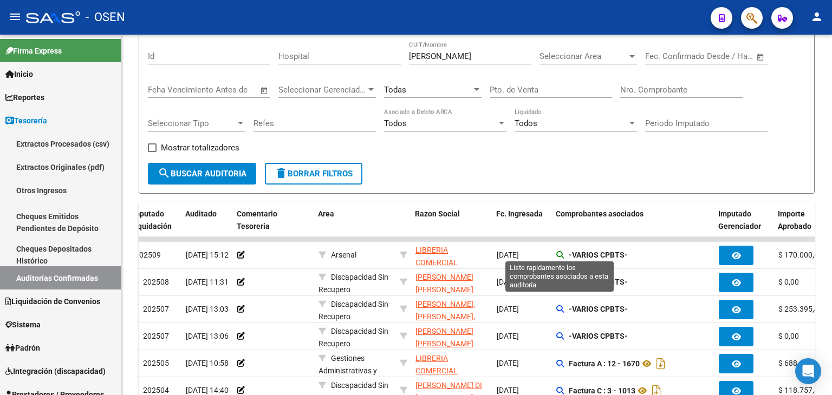
click at [558, 252] on icon at bounding box center [560, 255] width 8 height 8
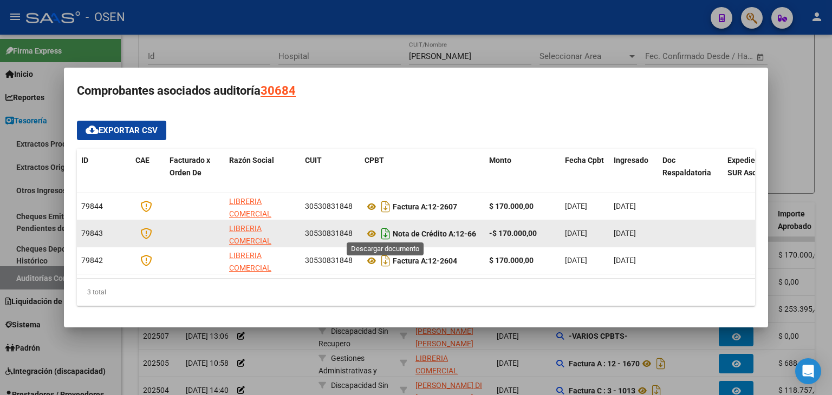
click at [382, 228] on icon "Descargar documento" at bounding box center [385, 233] width 14 height 17
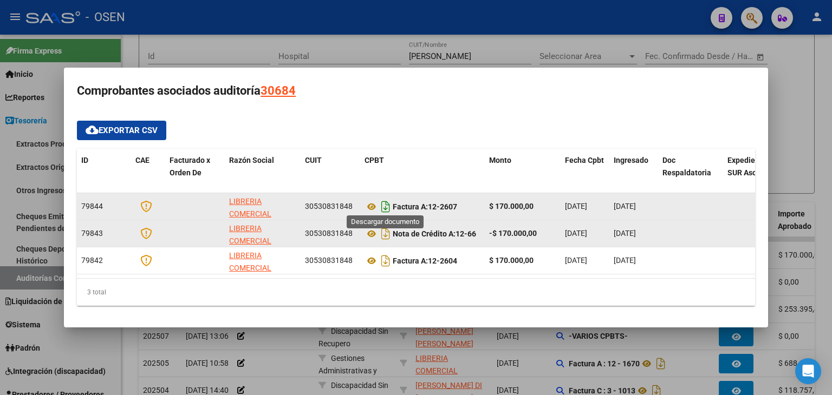
click at [384, 201] on icon "Descargar documento" at bounding box center [385, 206] width 14 height 17
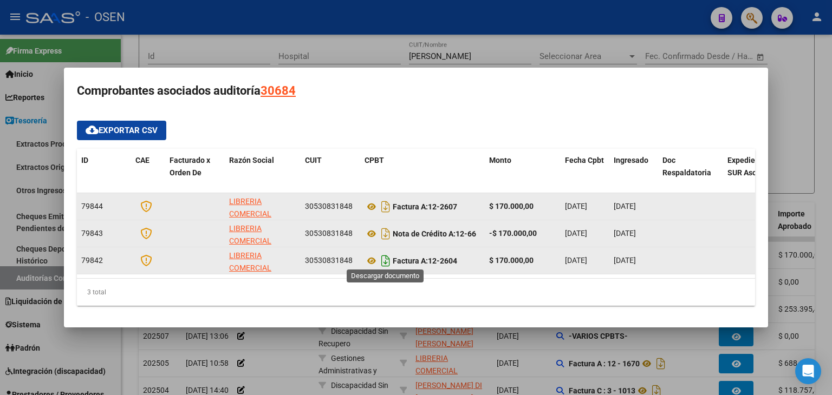
click at [386, 254] on icon "Descargar documento" at bounding box center [385, 260] width 14 height 17
click at [472, 35] on div at bounding box center [416, 197] width 832 height 395
